Goal: Information Seeking & Learning: Learn about a topic

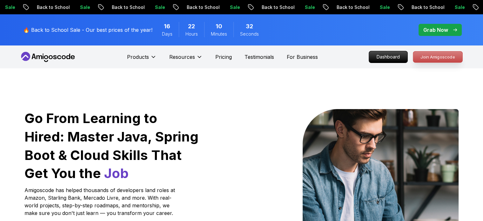
click at [430, 57] on p "Join Amigoscode" at bounding box center [438, 56] width 49 height 11
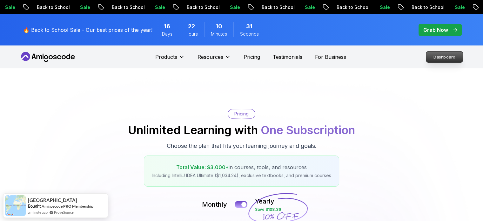
click at [436, 58] on p "Dashboard" at bounding box center [445, 56] width 37 height 11
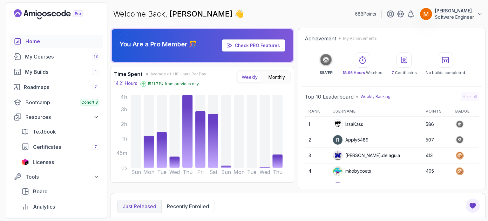
click at [50, 63] on div "Home My Courses 13 My Builds 1 Roadmaps 7 Bootcamp Cohort 3 Resources Textbook …" at bounding box center [56, 131] width 93 height 193
click at [50, 61] on link "My Courses 13" at bounding box center [56, 56] width 93 height 13
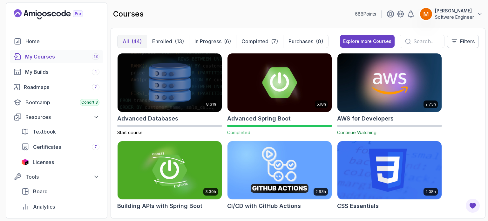
click at [417, 37] on div at bounding box center [422, 41] width 45 height 13
click at [421, 41] on input "text" at bounding box center [427, 42] width 26 height 8
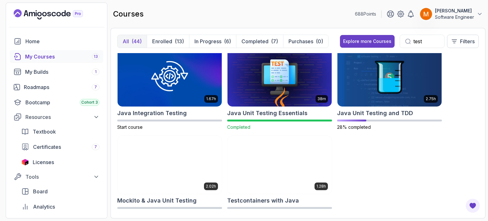
scroll to position [5, 0]
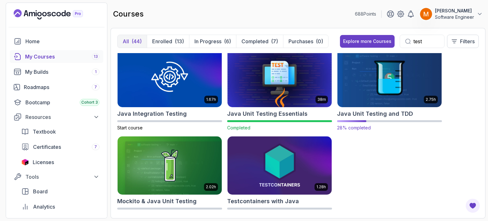
type input "test"
click at [385, 117] on h2 "Java Unit Testing and TDD" at bounding box center [375, 113] width 76 height 9
